Goal: Communication & Community: Answer question/provide support

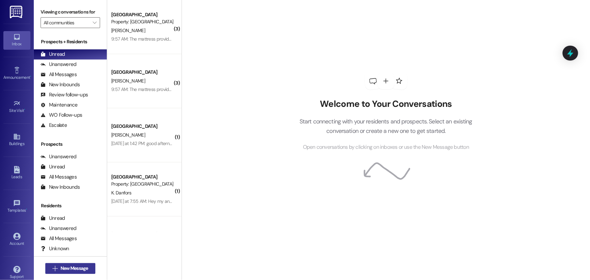
click at [61, 266] on span "New Message" at bounding box center [75, 268] width 28 height 7
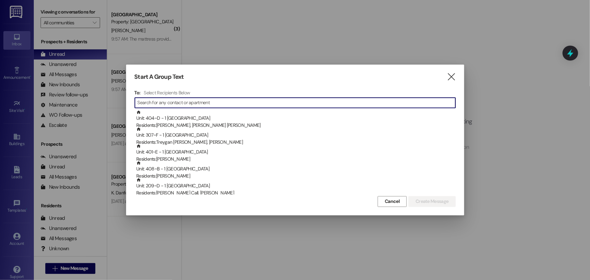
click at [175, 103] on input at bounding box center [297, 102] width 318 height 9
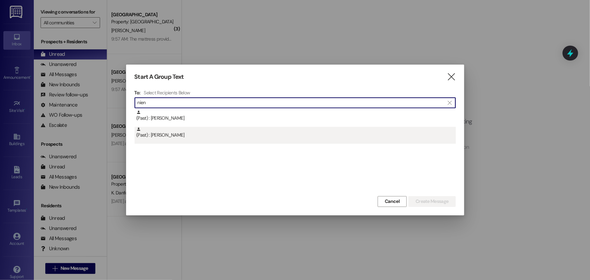
type input "nien"
click at [193, 134] on div "(Past) : [PERSON_NAME]" at bounding box center [296, 133] width 320 height 12
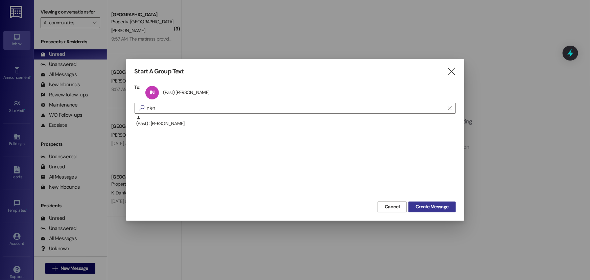
click at [422, 206] on span "Create Message" at bounding box center [432, 206] width 33 height 7
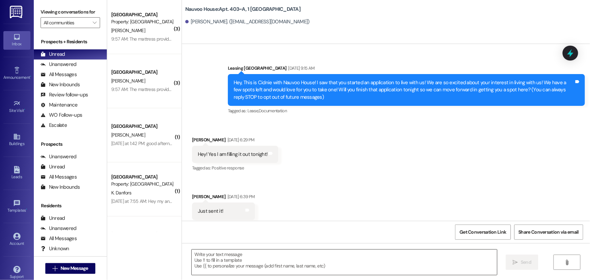
scroll to position [3220, 0]
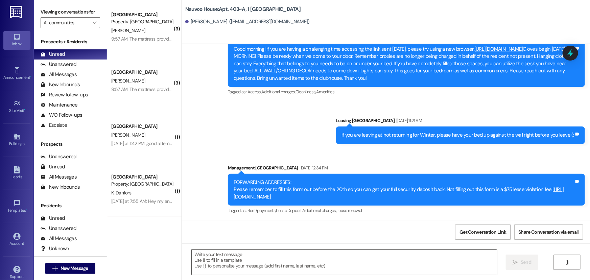
click at [250, 267] on textarea at bounding box center [344, 262] width 305 height 25
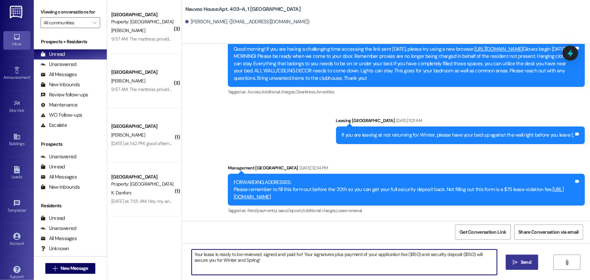
type textarea "Your lease is ready to be reviewed, signed and paid for! Your signatures plus p…"
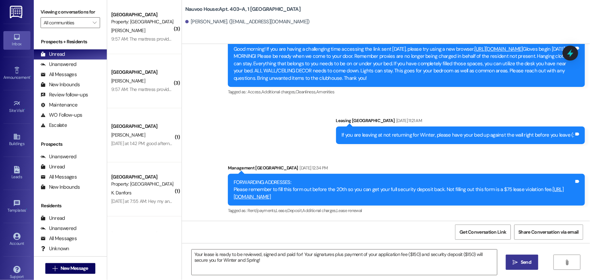
click at [515, 263] on icon "" at bounding box center [515, 262] width 5 height 5
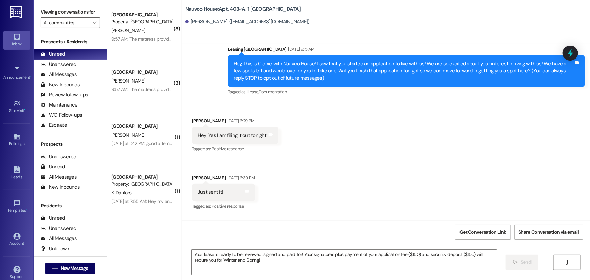
scroll to position [14, 0]
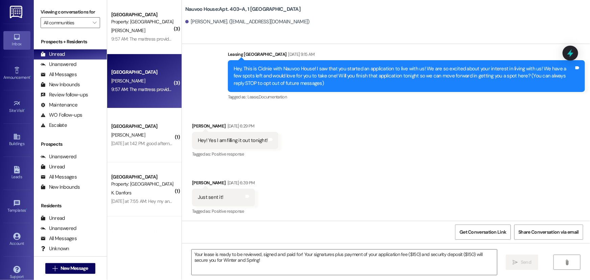
click at [147, 91] on div "9:57 AM: The mattress provided in my unit is in very poor condition. It makes l…" at bounding box center [389, 89] width 557 height 6
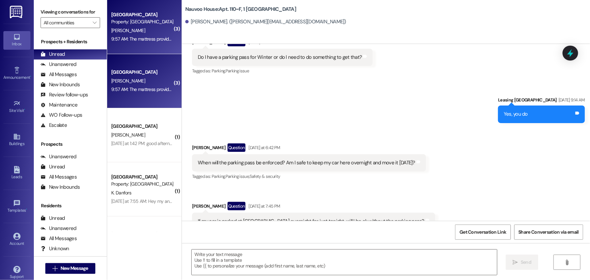
scroll to position [10084, 0]
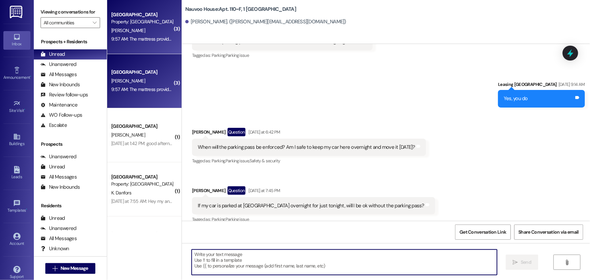
click at [240, 267] on textarea at bounding box center [344, 262] width 305 height 25
type textarea "Please put a work order in (:"
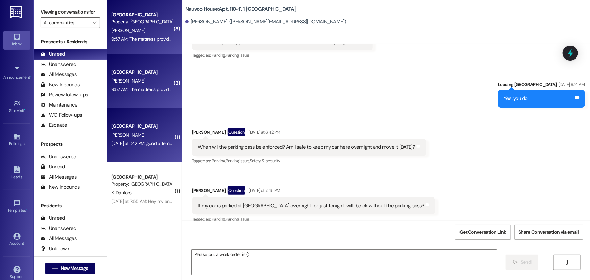
click at [139, 135] on div "[PERSON_NAME]" at bounding box center [143, 135] width 64 height 8
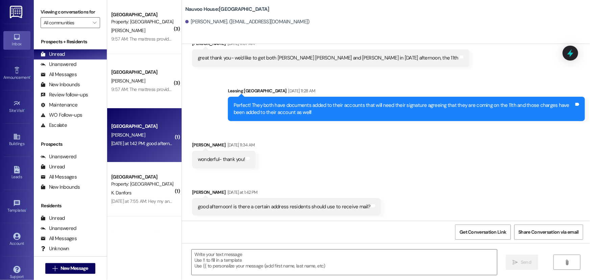
scroll to position [456, 0]
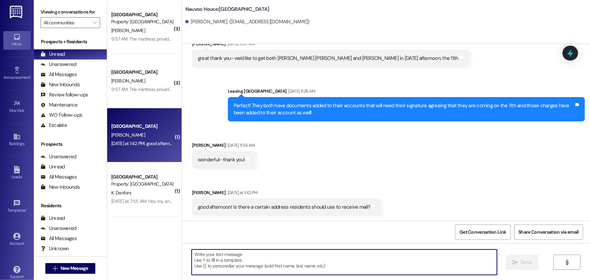
click at [265, 264] on textarea at bounding box center [344, 262] width 305 height 25
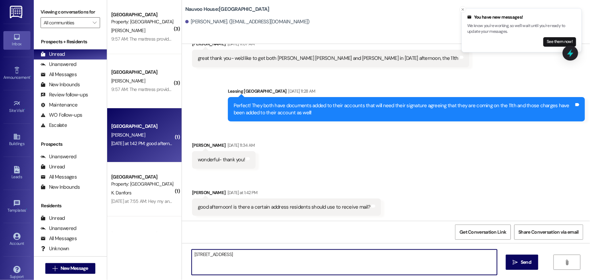
type textarea "[STREET_ADDRESS]"
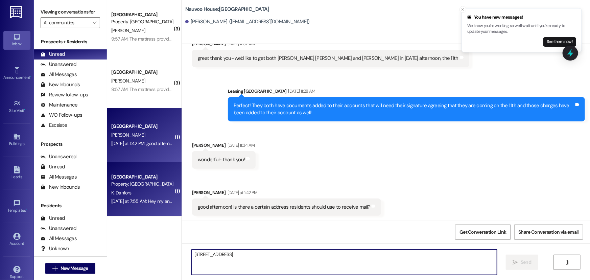
click at [148, 196] on div "K. Danfors" at bounding box center [143, 193] width 64 height 8
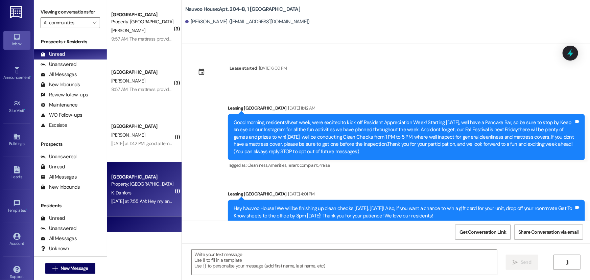
scroll to position [16338, 0]
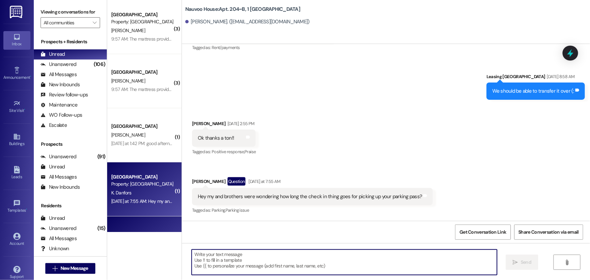
click at [291, 259] on textarea at bounding box center [344, 262] width 305 height 25
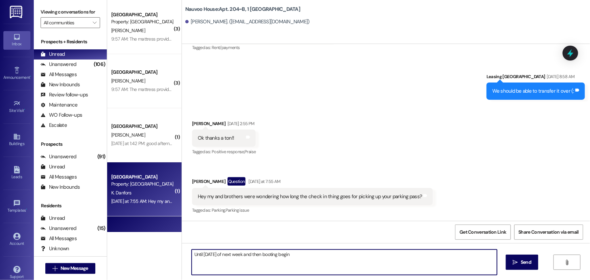
type textarea "Until [DATE] of next week and then booting begins"
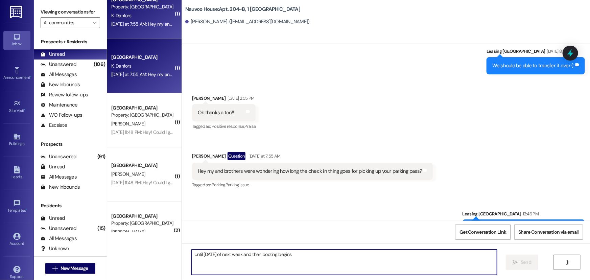
scroll to position [184, 0]
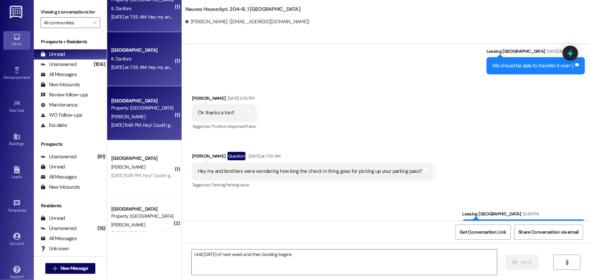
click at [133, 129] on div "[DATE] 11:48 PM: Hey! Could I get the code to my storage shelf? [DATE] 11:48 PM…" at bounding box center [143, 125] width 64 height 8
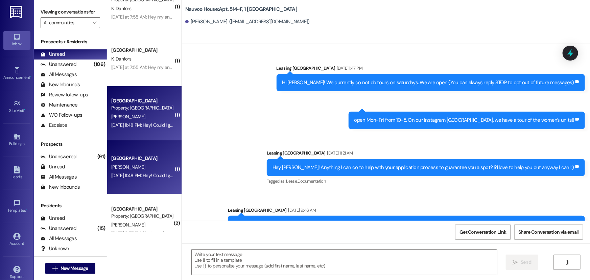
scroll to position [14069, 0]
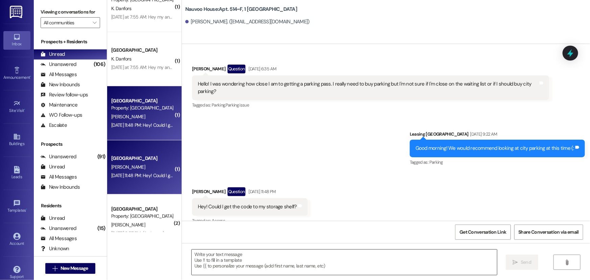
click at [199, 263] on textarea at bounding box center [344, 262] width 305 height 25
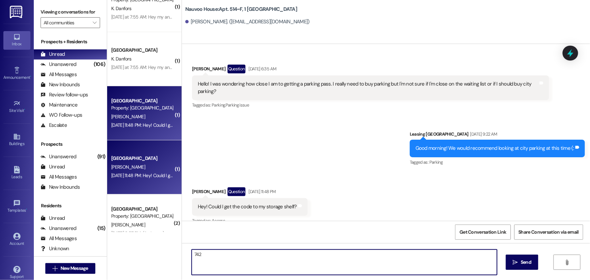
type textarea "7428"
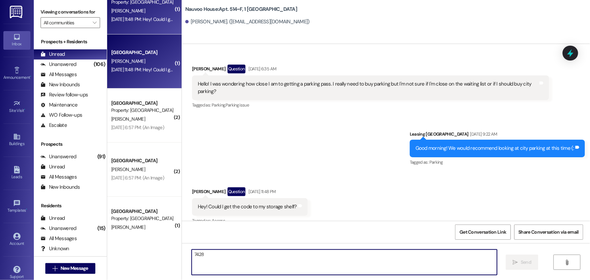
scroll to position [307, 0]
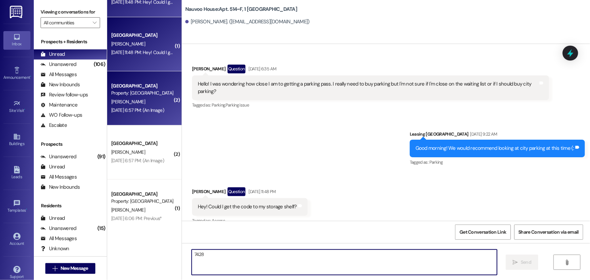
click at [129, 90] on div "Property: [GEOGRAPHIC_DATA]" at bounding box center [142, 93] width 63 height 7
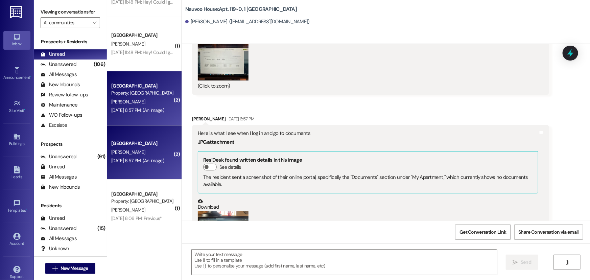
scroll to position [4398, 0]
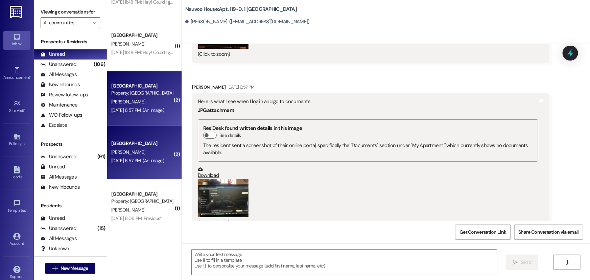
click at [222, 183] on button "Zoom image" at bounding box center [223, 198] width 51 height 38
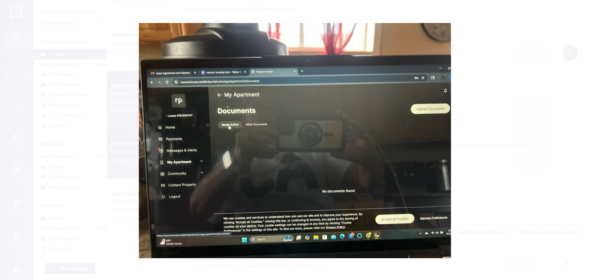
click at [87, 157] on button "Unzoom image" at bounding box center [295, 140] width 590 height 280
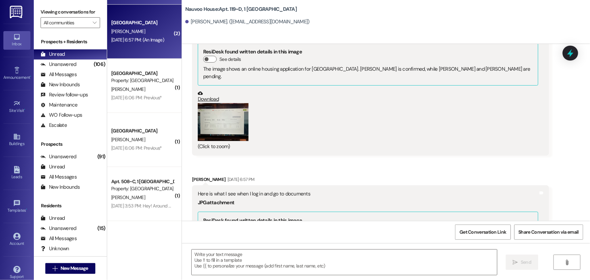
scroll to position [430, 0]
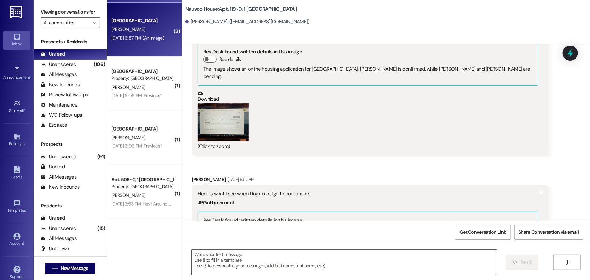
click at [223, 255] on textarea at bounding box center [344, 262] width 305 height 25
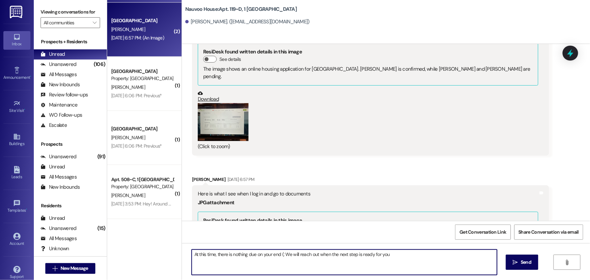
type textarea "At this time, there is nothing due on your end (: We will reach out when the ne…"
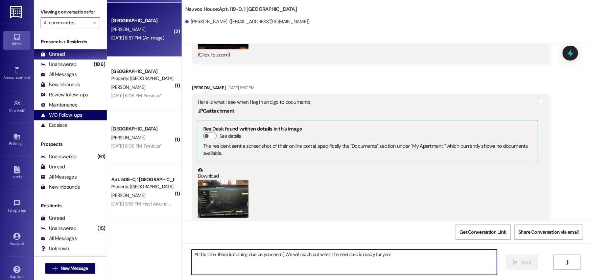
scroll to position [4398, 0]
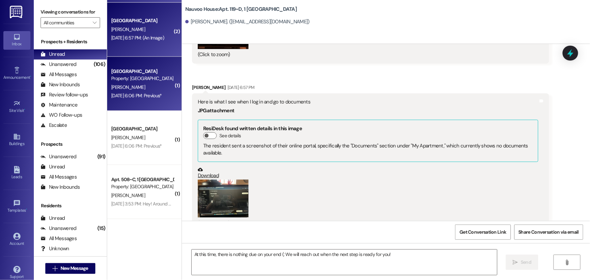
click at [126, 85] on span "[PERSON_NAME]" at bounding box center [128, 87] width 34 height 6
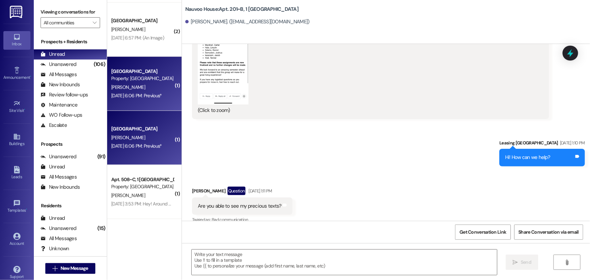
scroll to position [9474, 0]
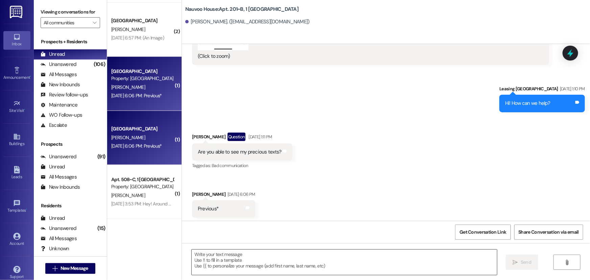
click at [213, 257] on textarea at bounding box center [344, 262] width 305 height 25
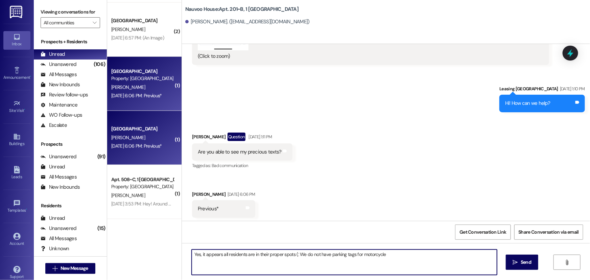
type textarea "Yes, it appears all residents are in their proper spots (: We do not have parki…"
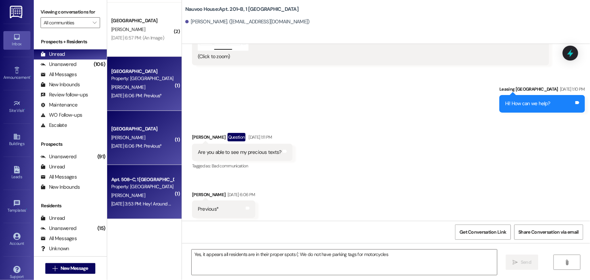
click at [141, 199] on div "Apt. 508~C, 1 [GEOGRAPHIC_DATA] Property: [GEOGRAPHIC_DATA] [PERSON_NAME] [DATE…" at bounding box center [144, 192] width 74 height 54
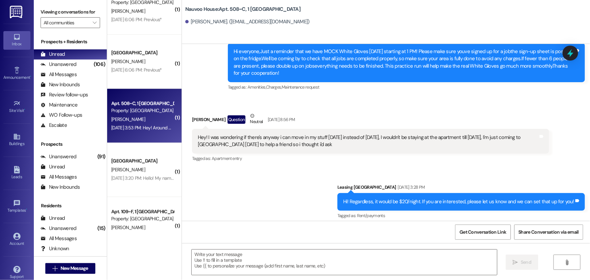
scroll to position [615, 0]
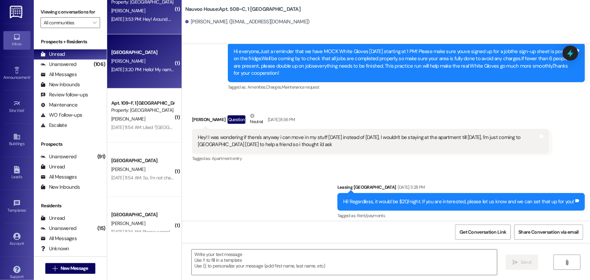
click at [147, 70] on div "[DATE] 3:20 PM: Hello! My name is [PERSON_NAME] and I am traveling to [GEOGRAPH…" at bounding box center [341, 70] width 460 height 6
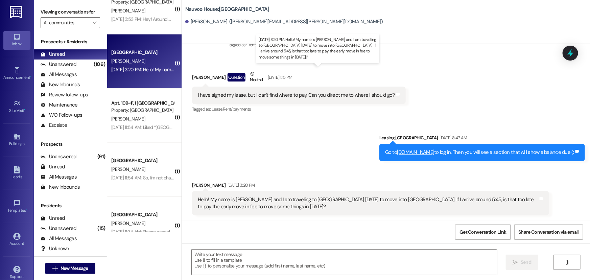
scroll to position [238, 0]
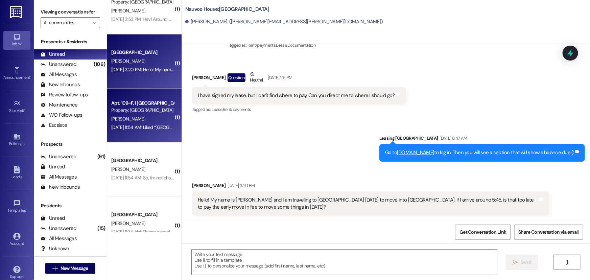
click at [141, 111] on div "Property: [GEOGRAPHIC_DATA]" at bounding box center [142, 110] width 63 height 7
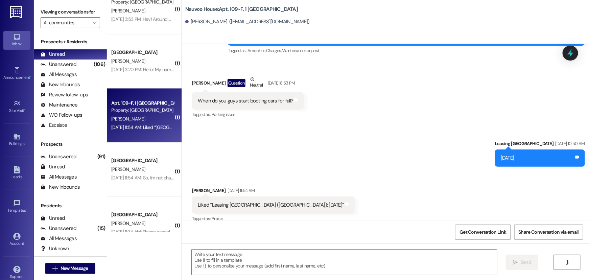
scroll to position [1221, 0]
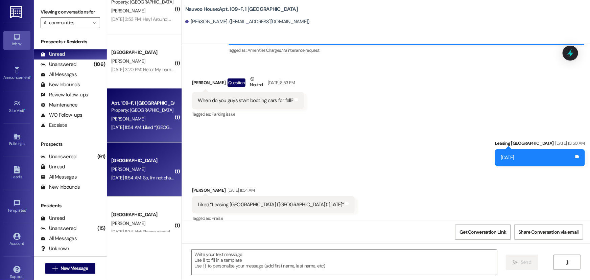
click at [136, 170] on div "[PERSON_NAME]" at bounding box center [143, 169] width 64 height 8
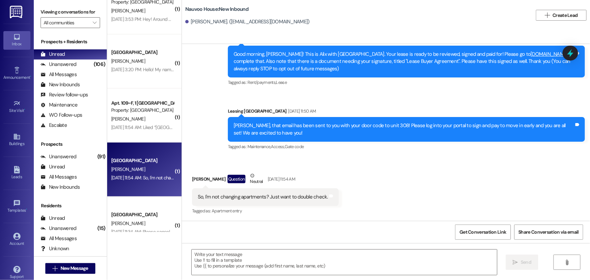
scroll to position [646, 0]
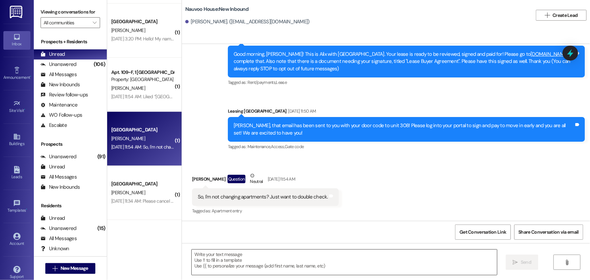
click at [197, 267] on textarea at bounding box center [344, 262] width 305 height 25
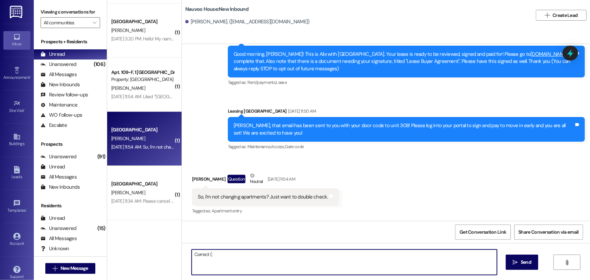
type textarea "Correct (:"
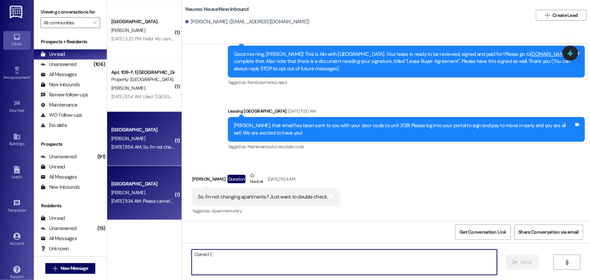
click at [111, 189] on div "[PERSON_NAME]" at bounding box center [143, 193] width 64 height 8
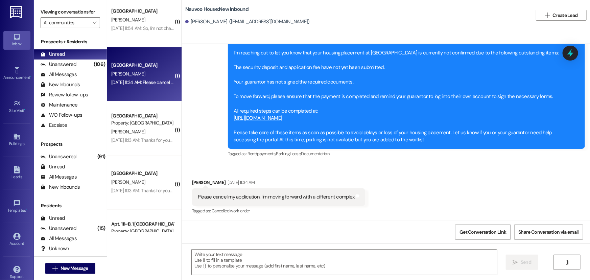
scroll to position [768, 0]
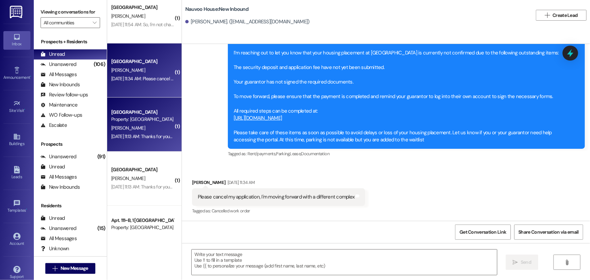
click at [147, 124] on div "[PERSON_NAME]" at bounding box center [143, 128] width 64 height 8
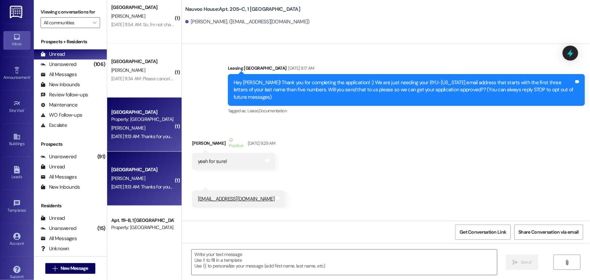
scroll to position [18196, 0]
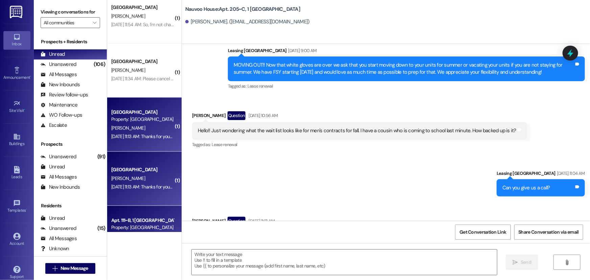
click at [152, 219] on div "Apt. 111~B, 1 [GEOGRAPHIC_DATA]" at bounding box center [142, 220] width 63 height 7
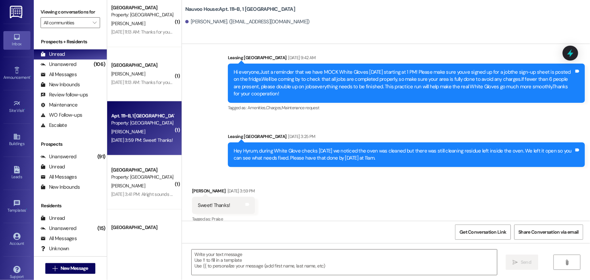
scroll to position [904, 0]
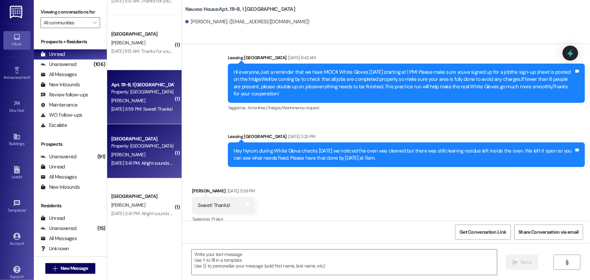
click at [134, 155] on div "[PERSON_NAME]" at bounding box center [143, 155] width 64 height 8
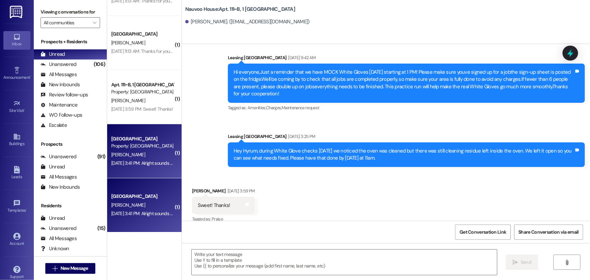
scroll to position [1171, 0]
